Goal: Task Accomplishment & Management: Use online tool/utility

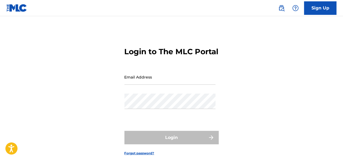
drag, startPoint x: 0, startPoint y: 0, endPoint x: 163, endPoint y: 89, distance: 185.8
click at [163, 85] on input "Email Address" at bounding box center [170, 76] width 91 height 15
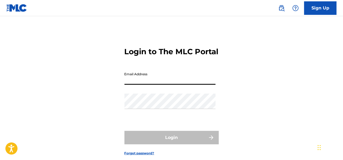
type input "[EMAIL_ADDRESS][DOMAIN_NAME]"
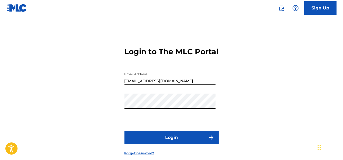
click at [125, 131] on button "Login" at bounding box center [172, 137] width 94 height 13
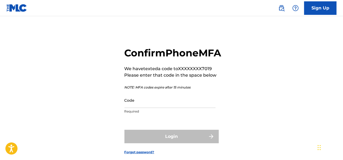
click at [0, 160] on nordpass-portal at bounding box center [0, 160] width 0 height 0
click at [184, 108] on input "Code" at bounding box center [170, 99] width 91 height 15
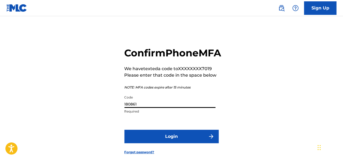
type input "180861"
click at [182, 143] on button "Login" at bounding box center [172, 136] width 94 height 13
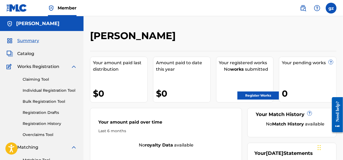
click at [45, 78] on link "Claiming Tool" at bounding box center [50, 80] width 54 height 6
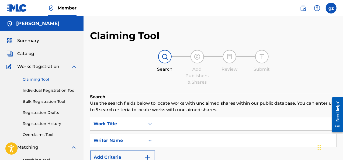
click at [29, 56] on span "Catalog" at bounding box center [25, 53] width 17 height 6
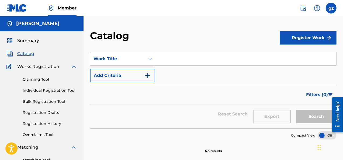
click at [31, 41] on span "Summary" at bounding box center [28, 40] width 22 height 6
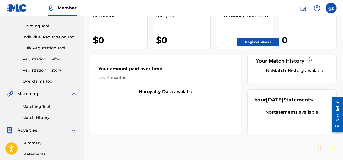
scroll to position [54, 0]
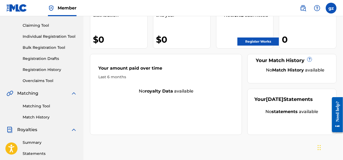
click at [47, 81] on link "Overclaims Tool" at bounding box center [50, 81] width 54 height 6
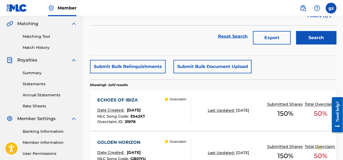
scroll to position [162, 0]
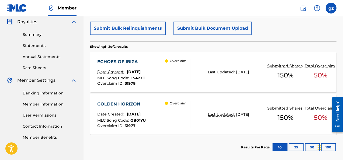
click at [246, 71] on div "Last Updated: [DATE]" at bounding box center [234, 72] width 53 height 6
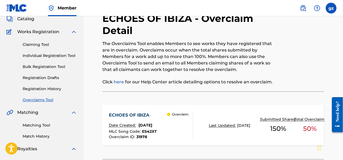
scroll to position [27, 0]
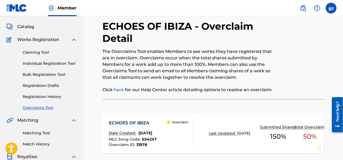
click at [39, 54] on link "Claiming Tool" at bounding box center [50, 53] width 54 height 6
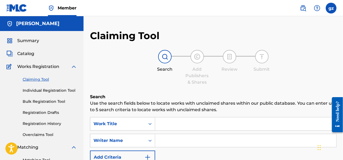
click at [172, 122] on input "Search Form" at bounding box center [245, 123] width 181 height 13
click at [168, 141] on input "Search Form" at bounding box center [245, 140] width 181 height 13
type input "[PERSON_NAME]"
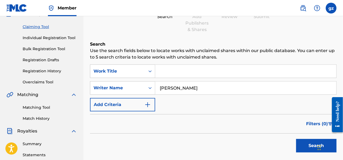
scroll to position [54, 0]
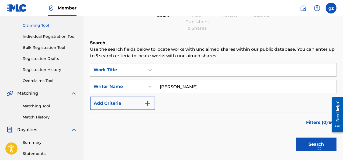
drag, startPoint x: 307, startPoint y: 146, endPoint x: 298, endPoint y: 144, distance: 9.3
click at [307, 146] on button "Search" at bounding box center [316, 143] width 40 height 13
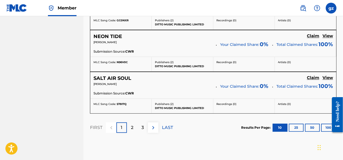
scroll to position [539, 0]
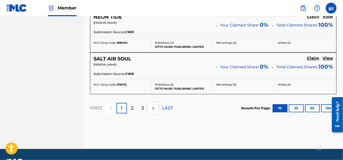
click at [326, 105] on button "100" at bounding box center [328, 108] width 15 height 8
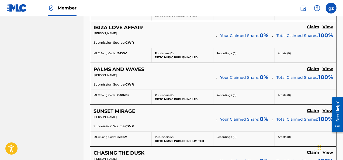
scroll to position [3180, 0]
